Goal: Check status: Check status

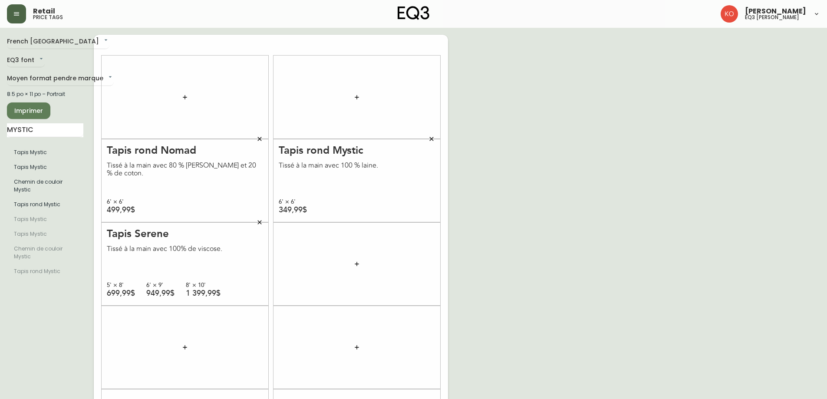
click at [15, 18] on button "button" at bounding box center [16, 13] width 19 height 19
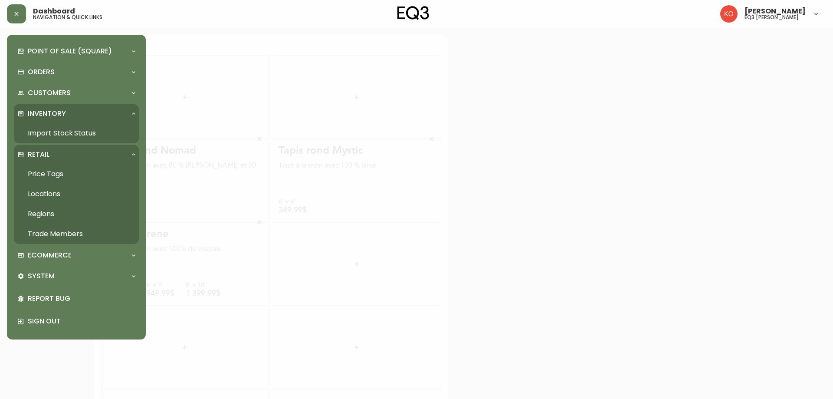
click at [57, 130] on link "Import Stock Status" at bounding box center [76, 133] width 125 height 20
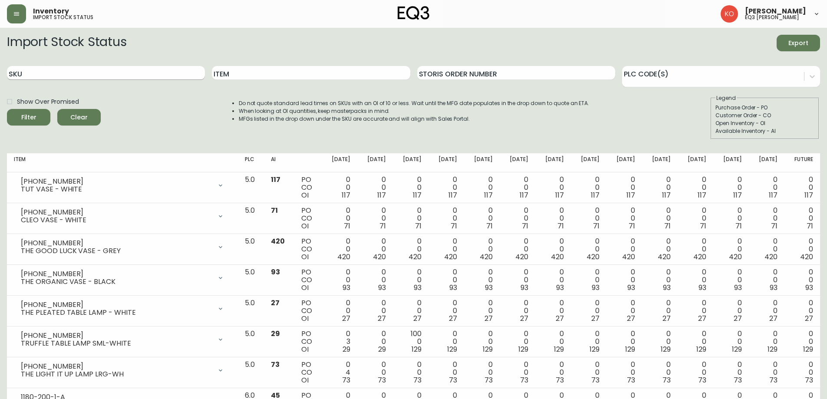
click at [174, 70] on input "SKU" at bounding box center [106, 73] width 198 height 14
paste input "[PHONE_NUMBER]"
type input "[PHONE_NUMBER]"
click at [7, 109] on button "Filter" at bounding box center [28, 117] width 43 height 16
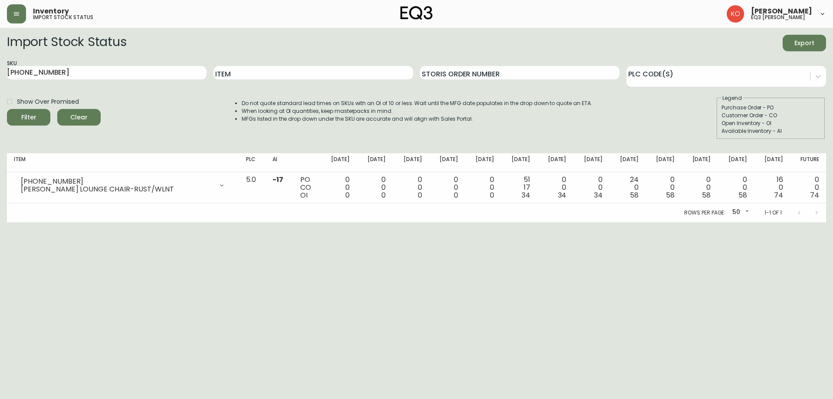
click at [531, 222] on html "Inventory import stock status [PERSON_NAME] eq3 laval - [PERSON_NAME] Import St…" at bounding box center [416, 111] width 833 height 222
